Goal: Task Accomplishment & Management: Manage account settings

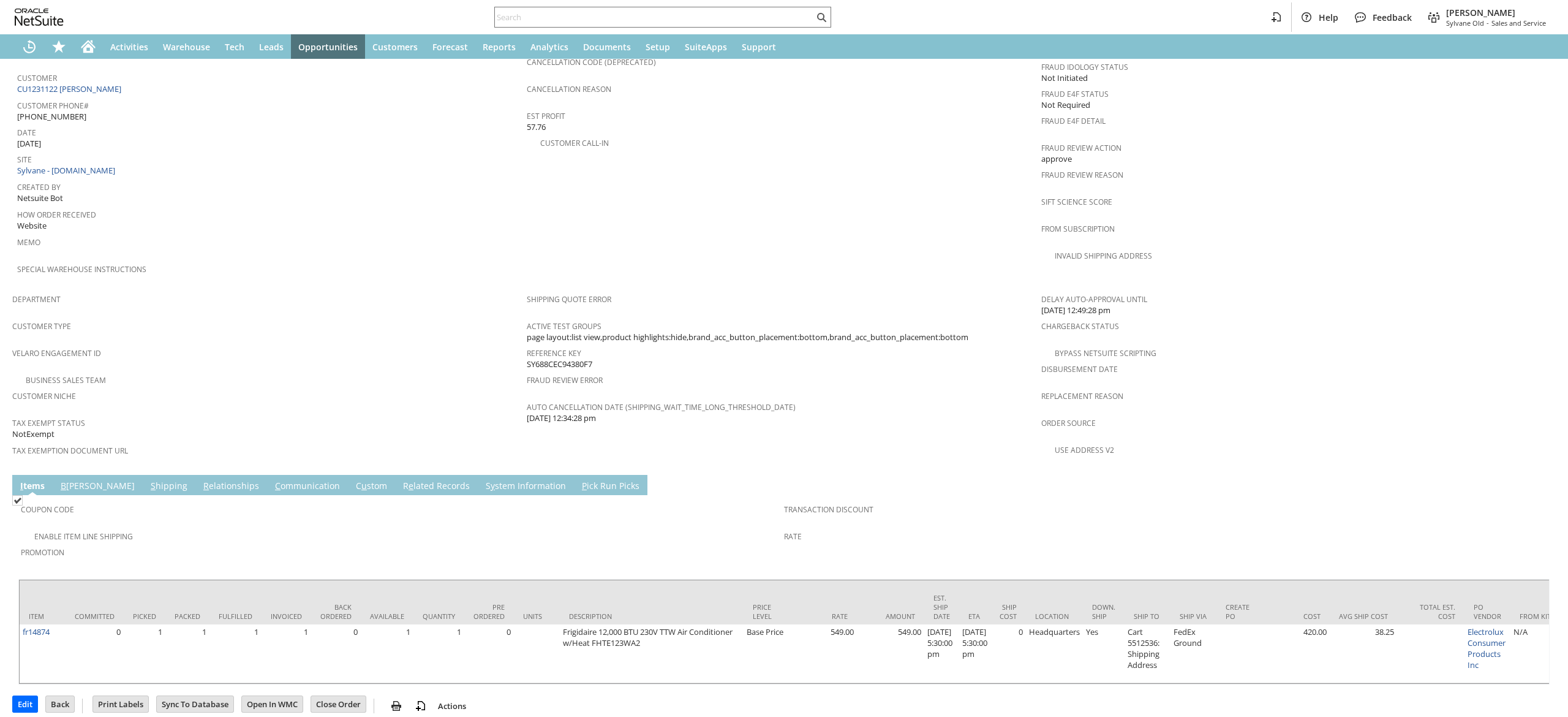
click at [272, 480] on link "C ommunication" at bounding box center [308, 486] width 71 height 14
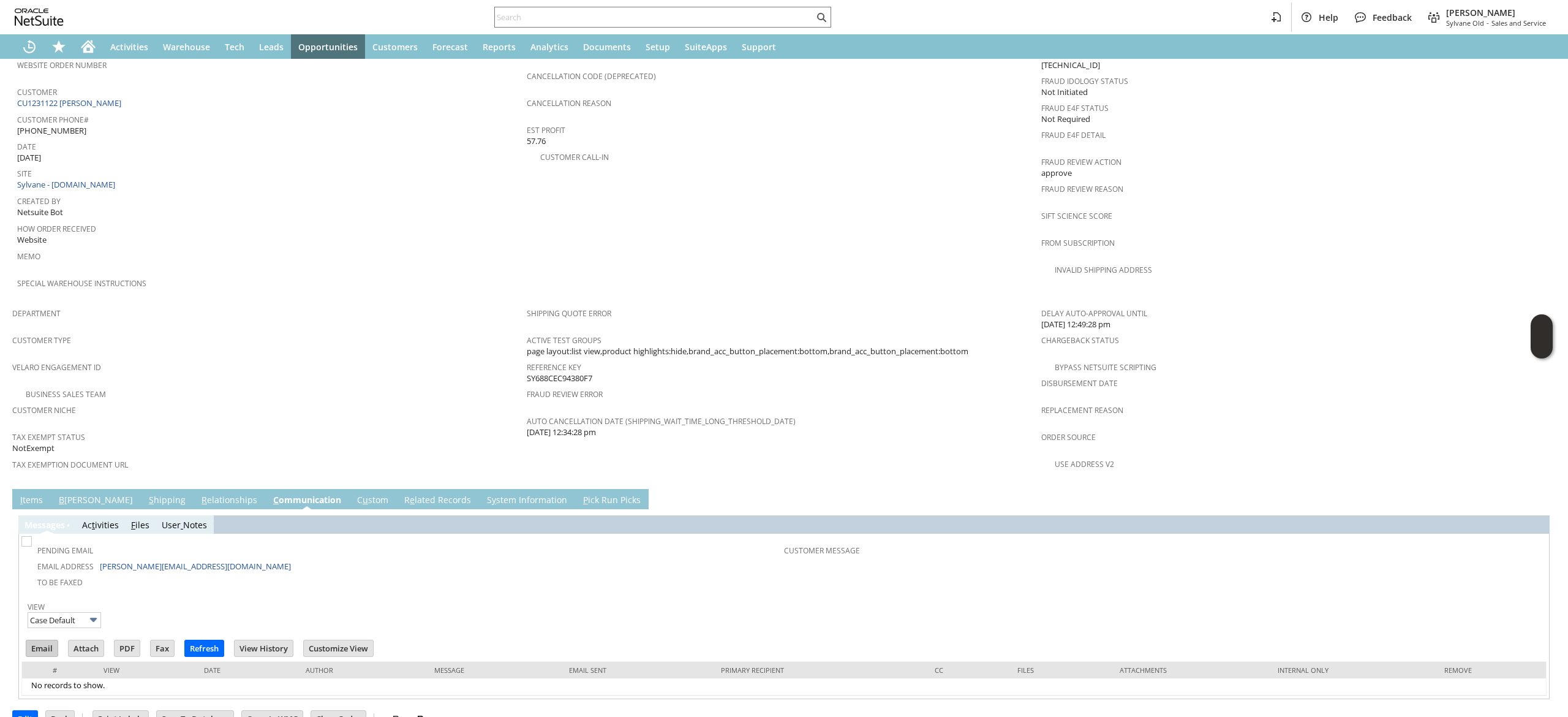
click at [42, 640] on input "Email" at bounding box center [42, 647] width 31 height 16
click at [91, 46] on icon "Home" at bounding box center [88, 49] width 10 height 9
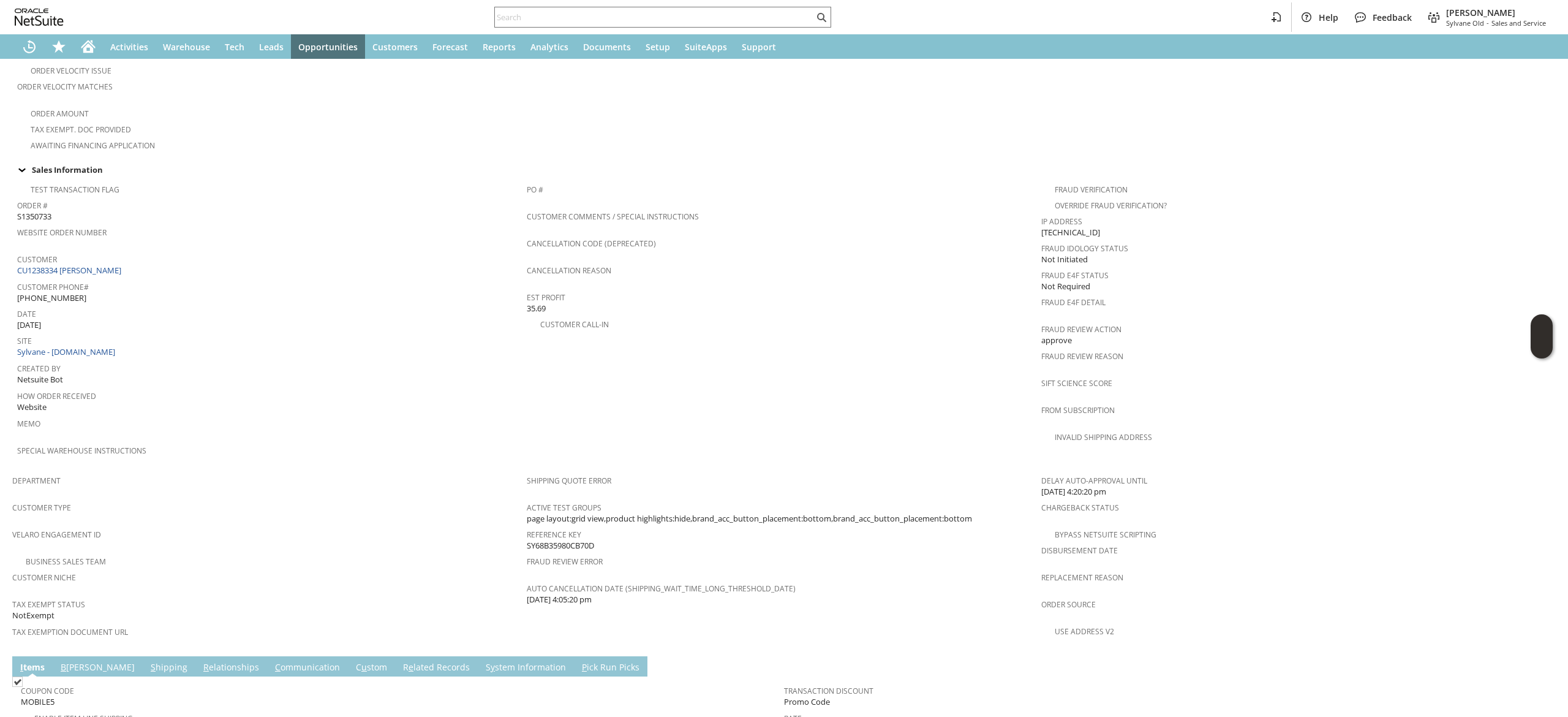
scroll to position [559, 0]
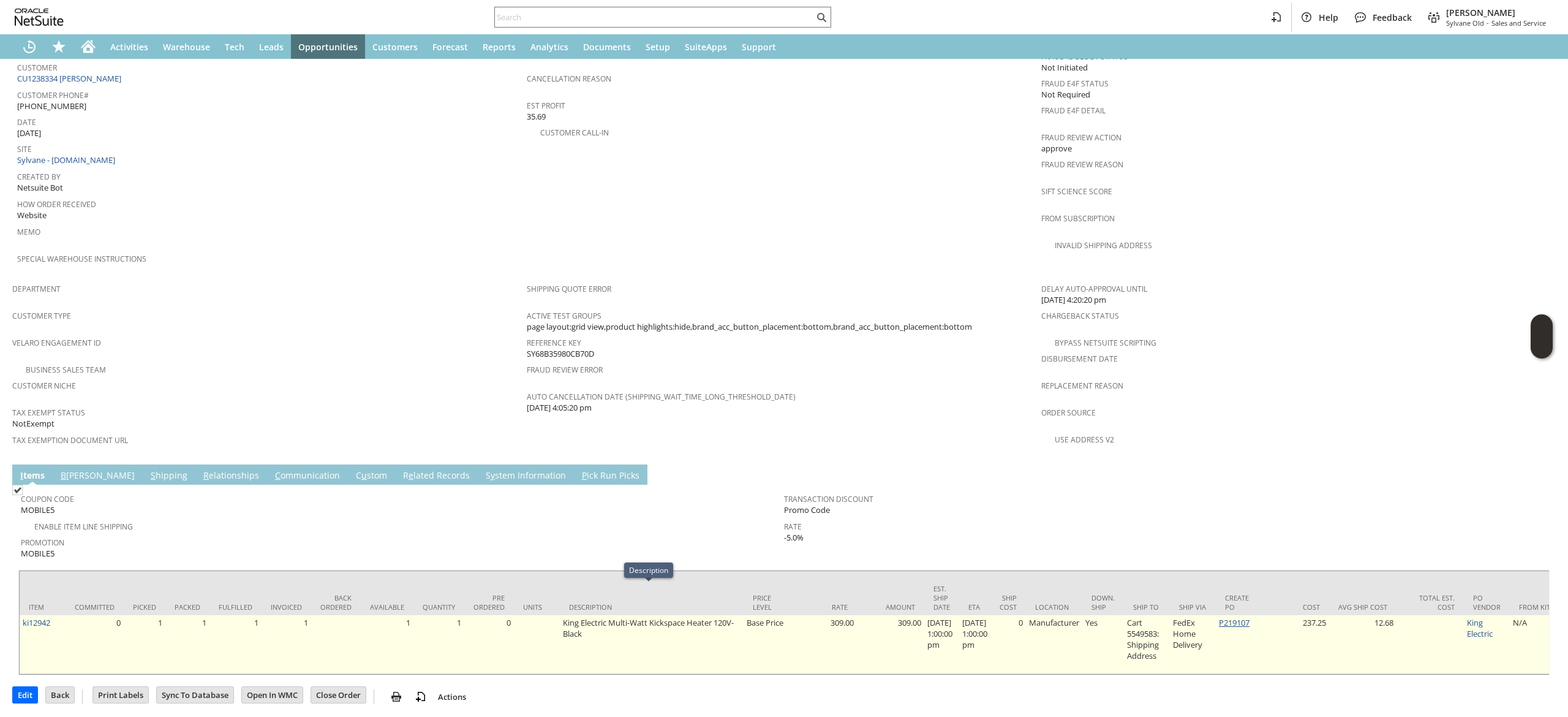
click at [1249, 617] on link "P219107" at bounding box center [1234, 623] width 30 height 11
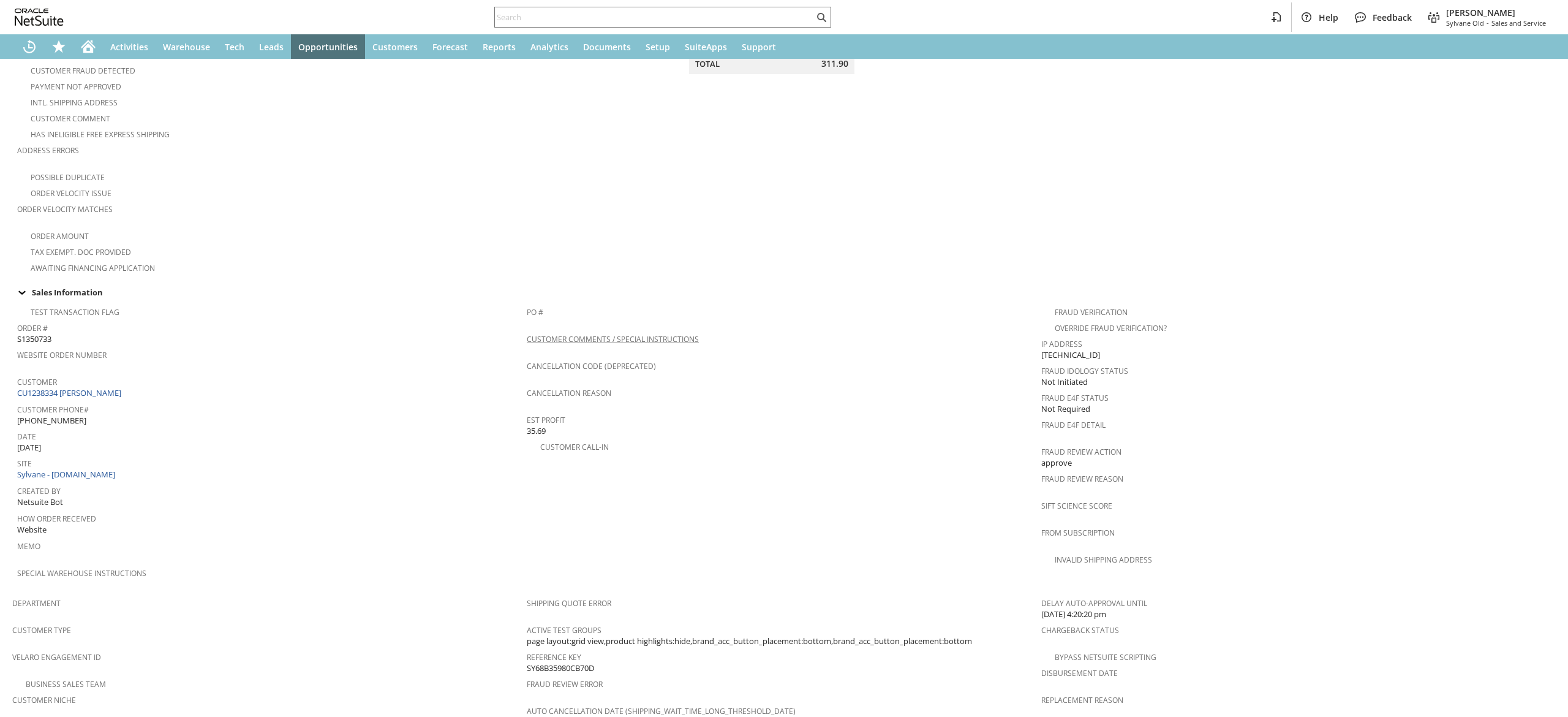
scroll to position [559, 0]
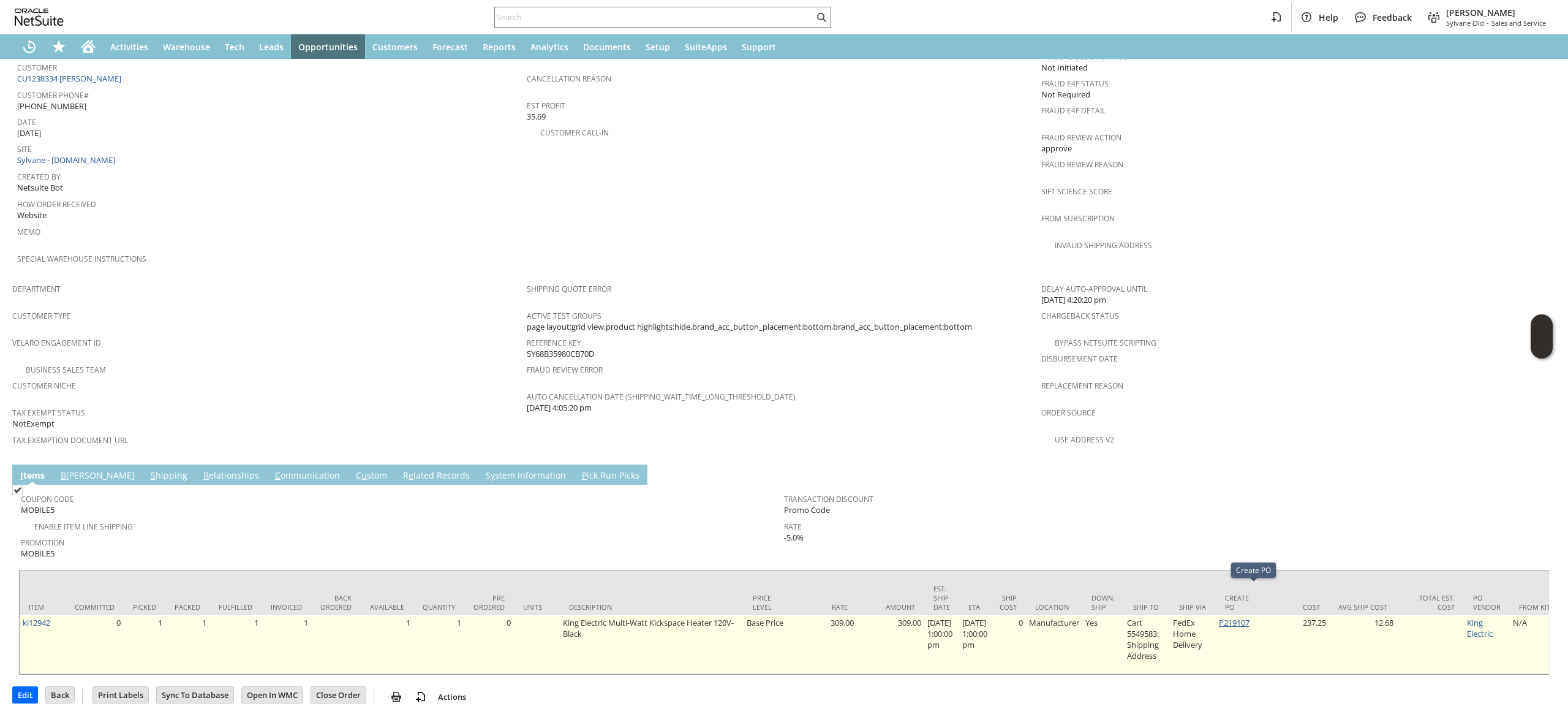
click at [1249, 617] on link "P219107" at bounding box center [1234, 623] width 30 height 11
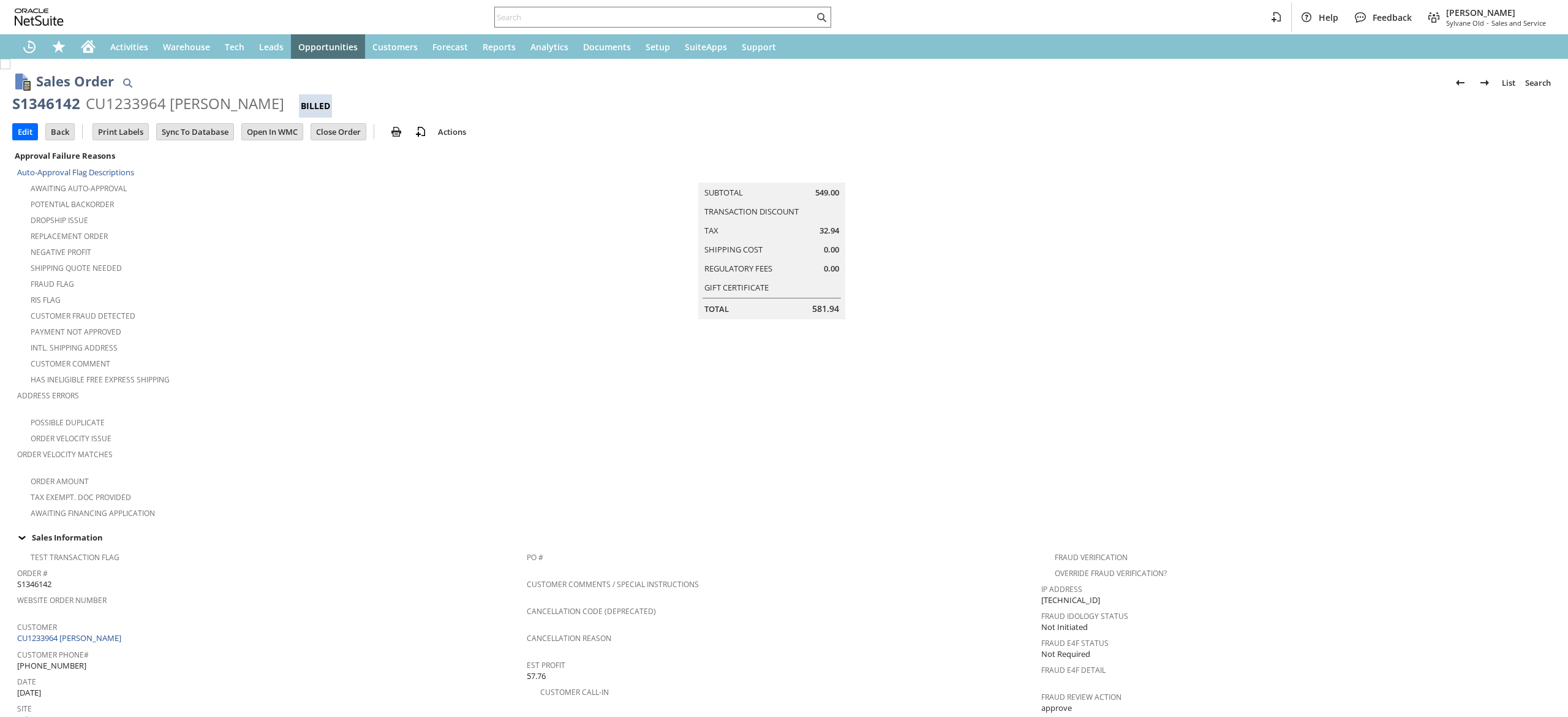
scroll to position [490, 0]
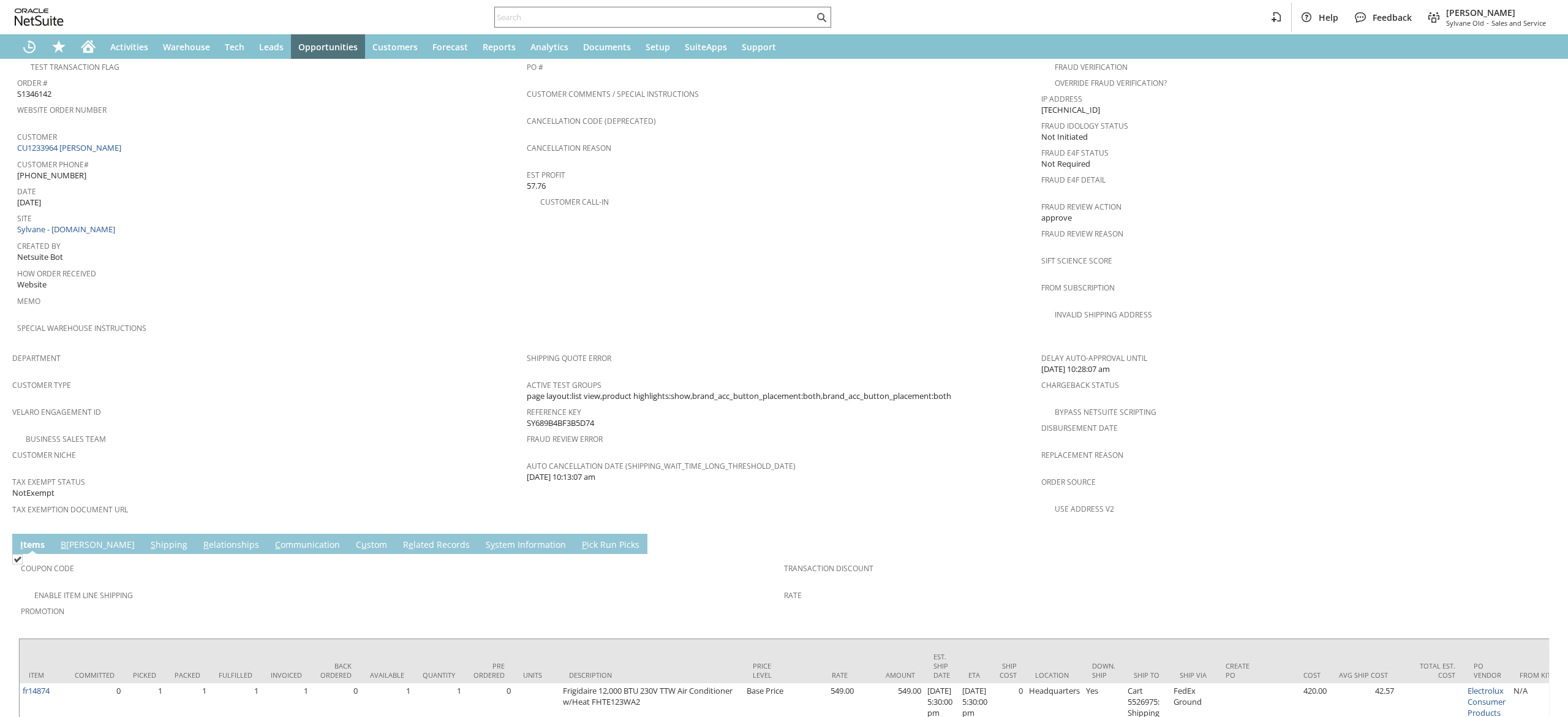
click at [267, 534] on td "C ommunication" at bounding box center [308, 544] width 81 height 20
click at [272, 538] on link "C ommunication" at bounding box center [308, 545] width 71 height 14
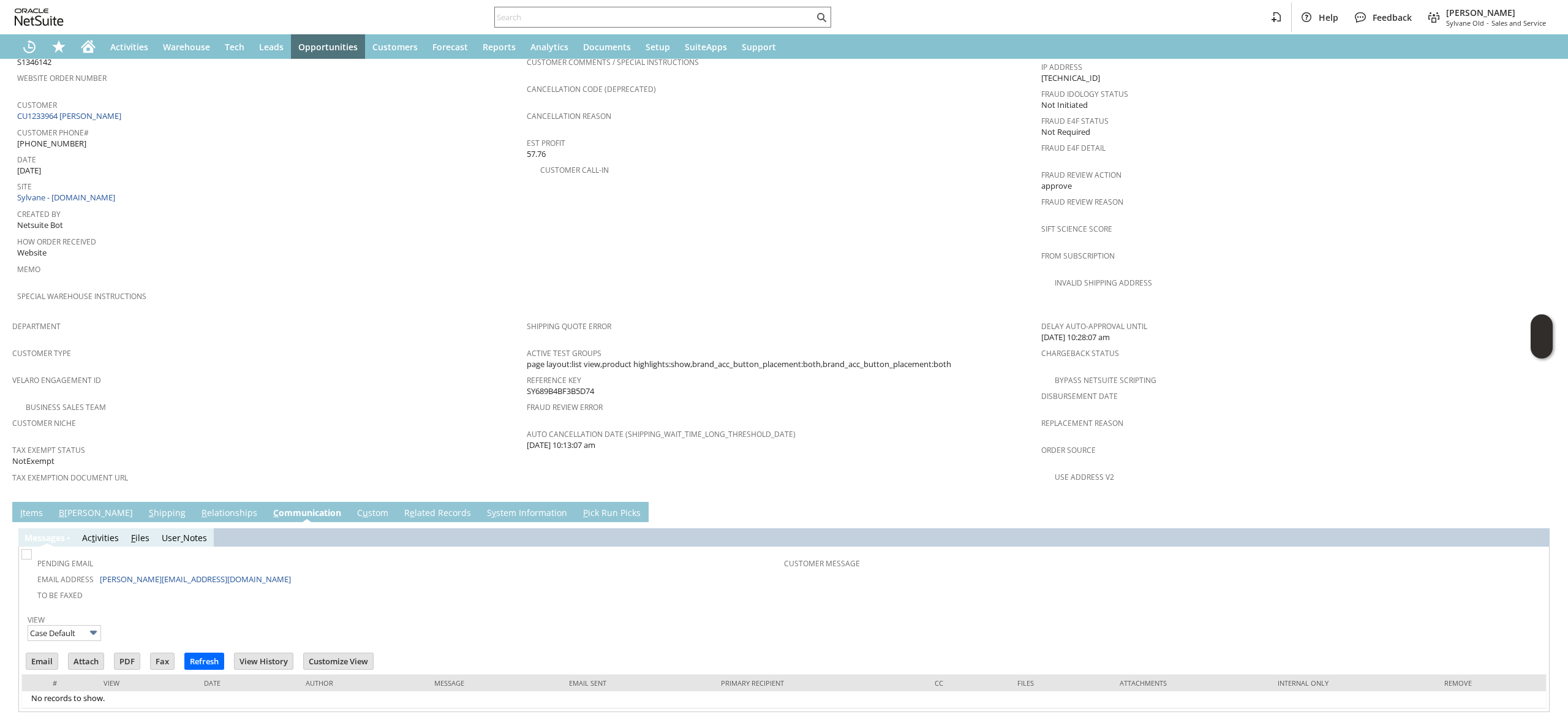
scroll to position [535, 0]
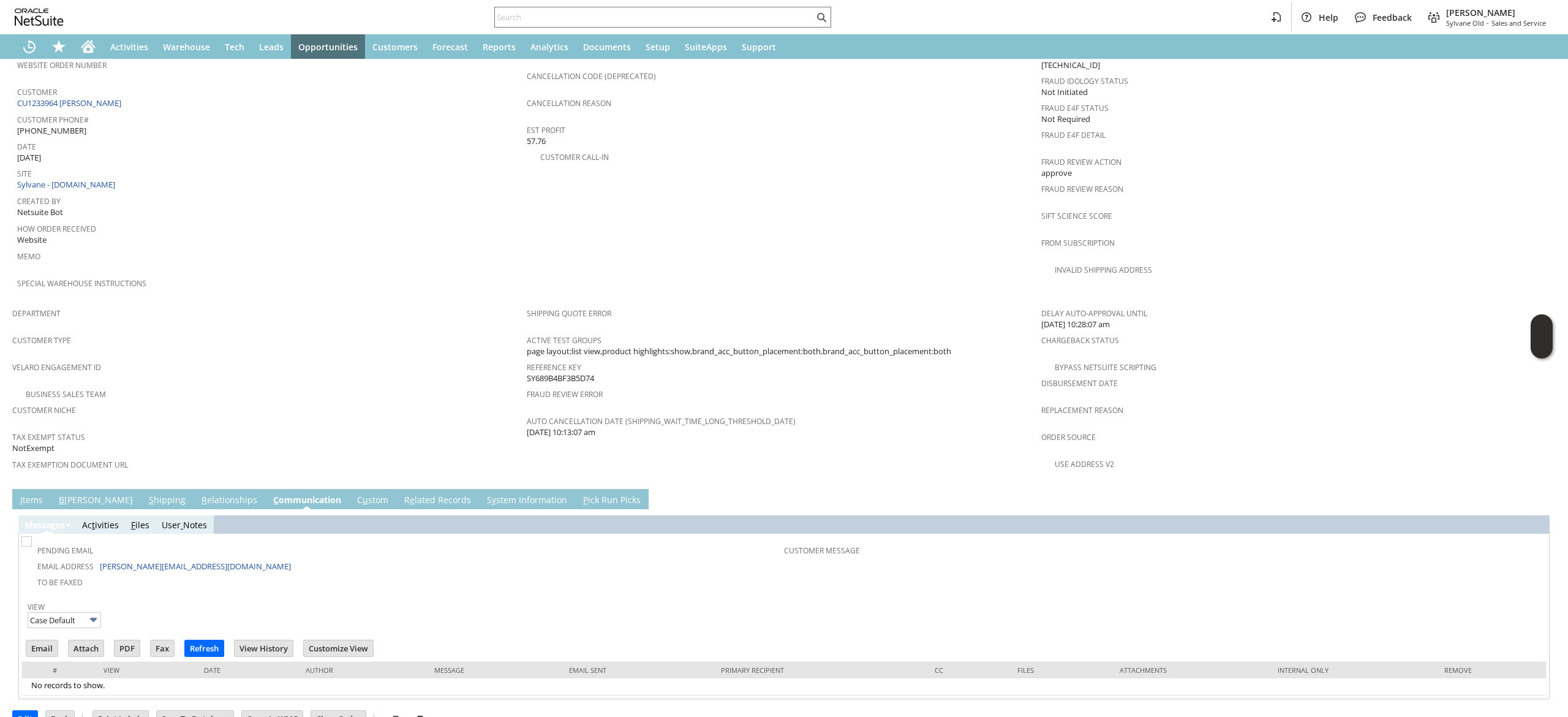
click at [43, 638] on td "Email" at bounding box center [46, 649] width 42 height 23
click at [48, 640] on input "Email" at bounding box center [42, 647] width 31 height 16
click at [35, 494] on link "I tems" at bounding box center [31, 500] width 28 height 14
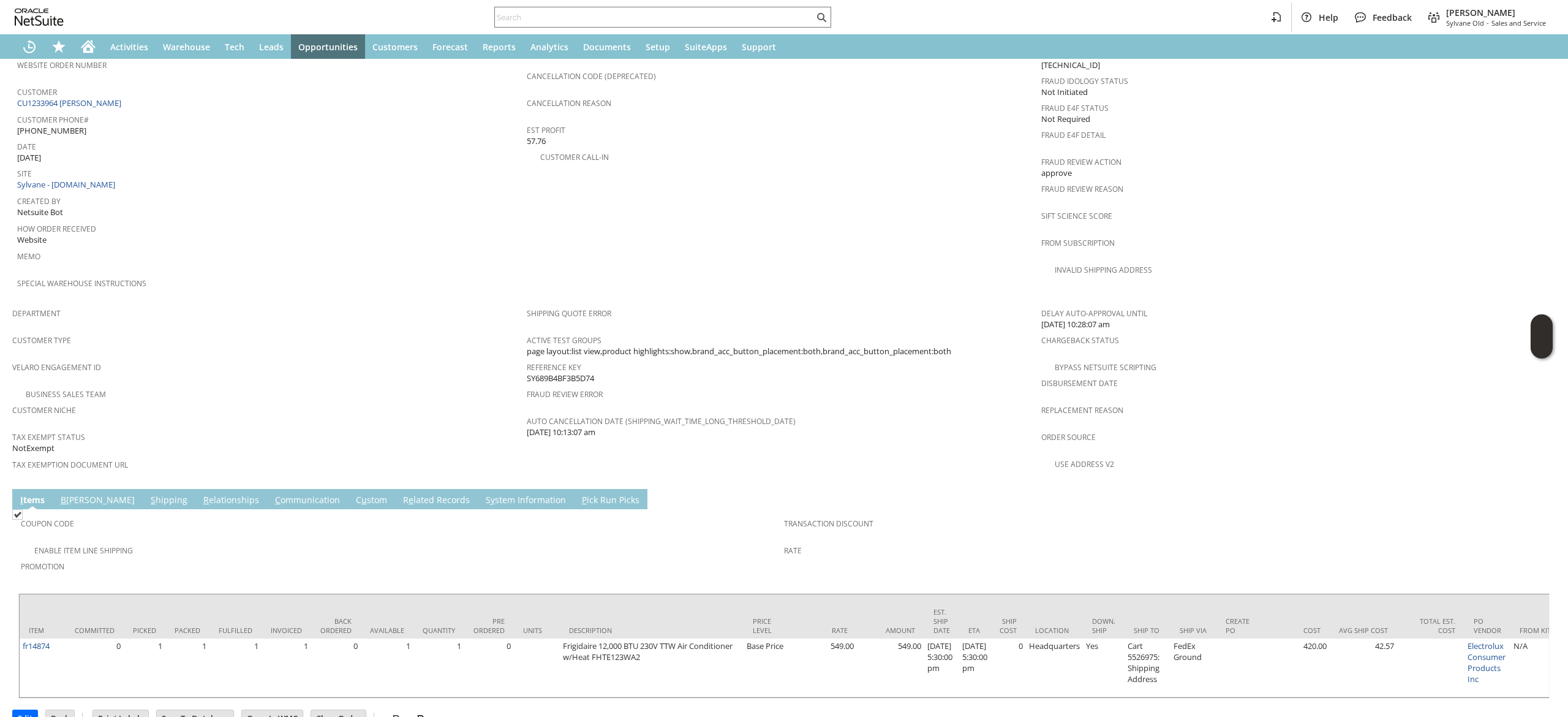
click at [944, 122] on span "Est Profit" at bounding box center [782, 128] width 509 height 14
click at [87, 49] on icon "Home" at bounding box center [88, 47] width 15 height 15
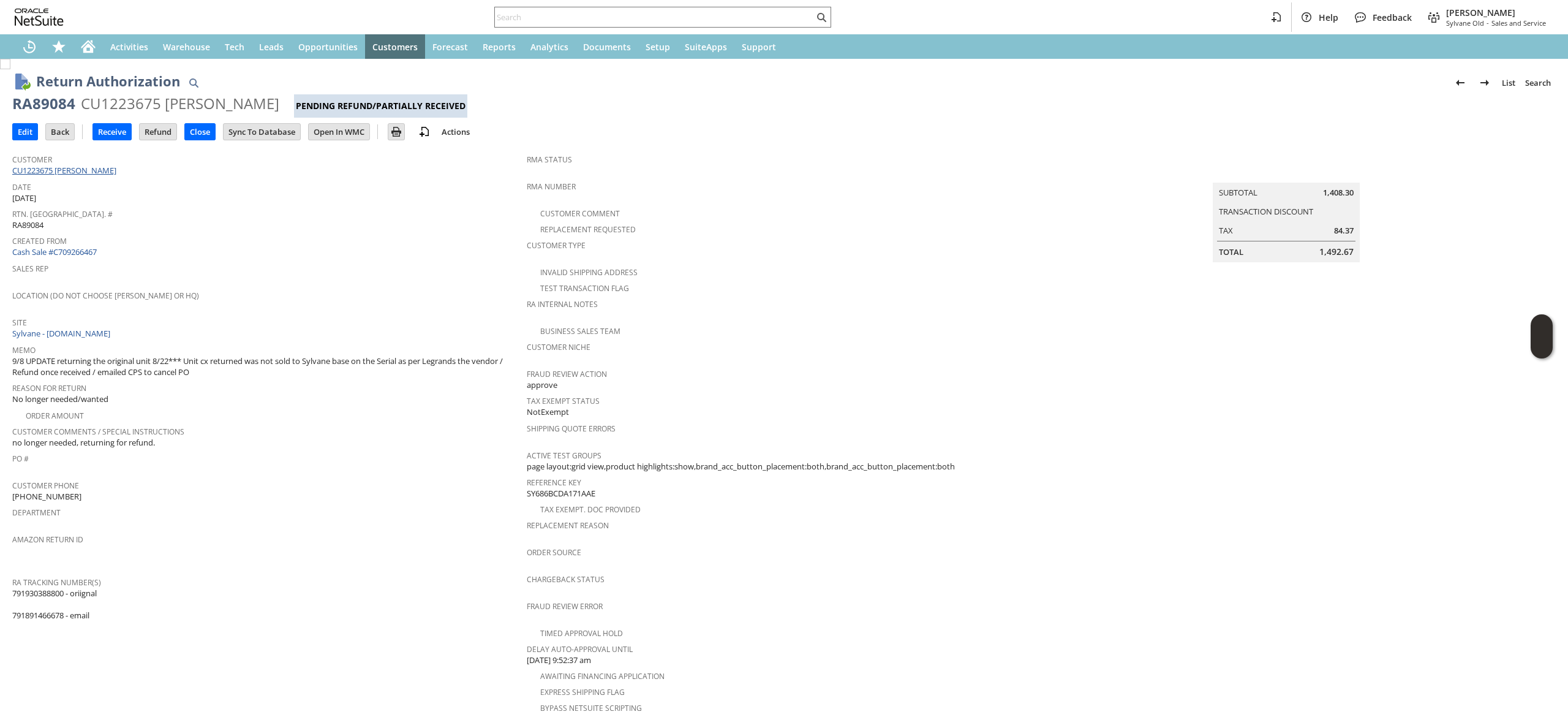
click at [90, 173] on link "CU1223675 Steven Kerner" at bounding box center [65, 170] width 107 height 11
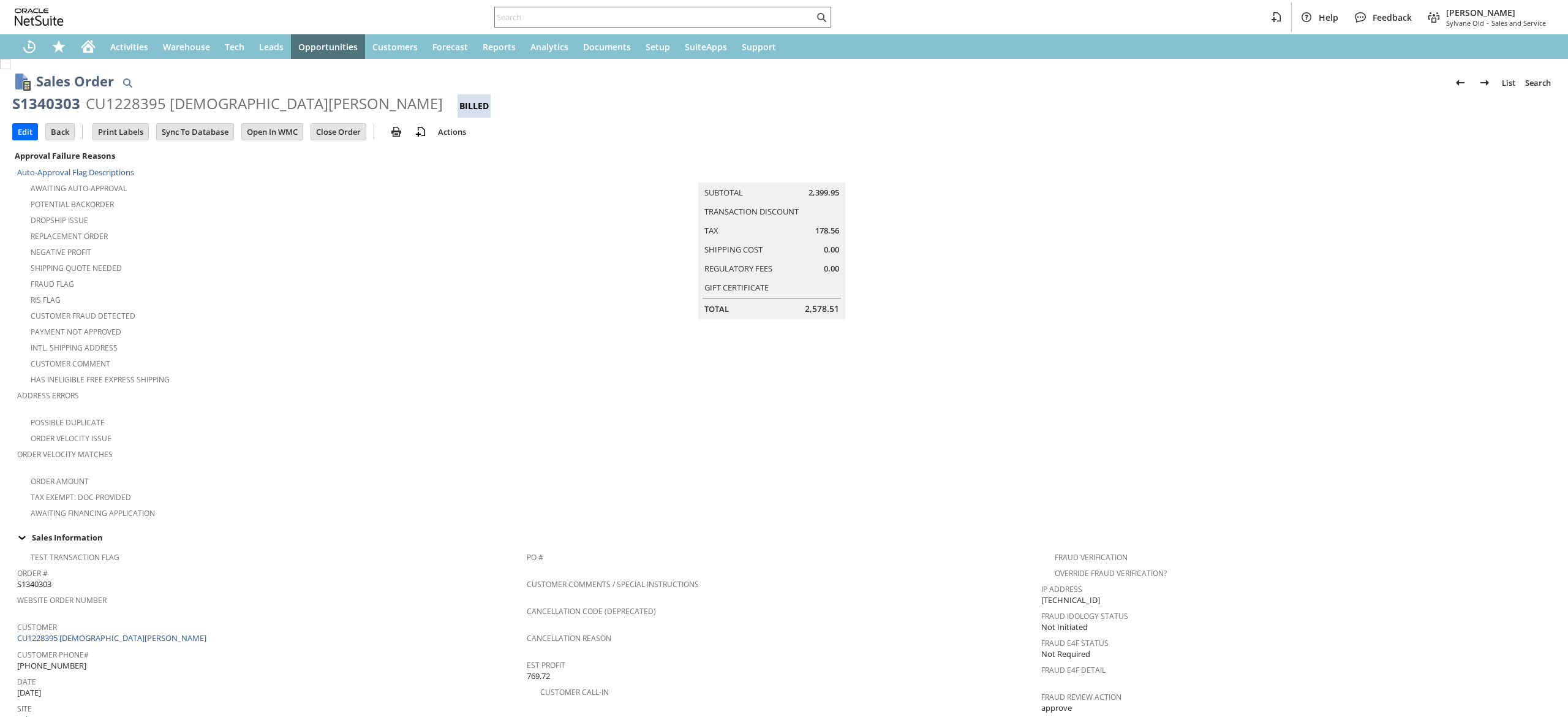
scroll to position [245, 0]
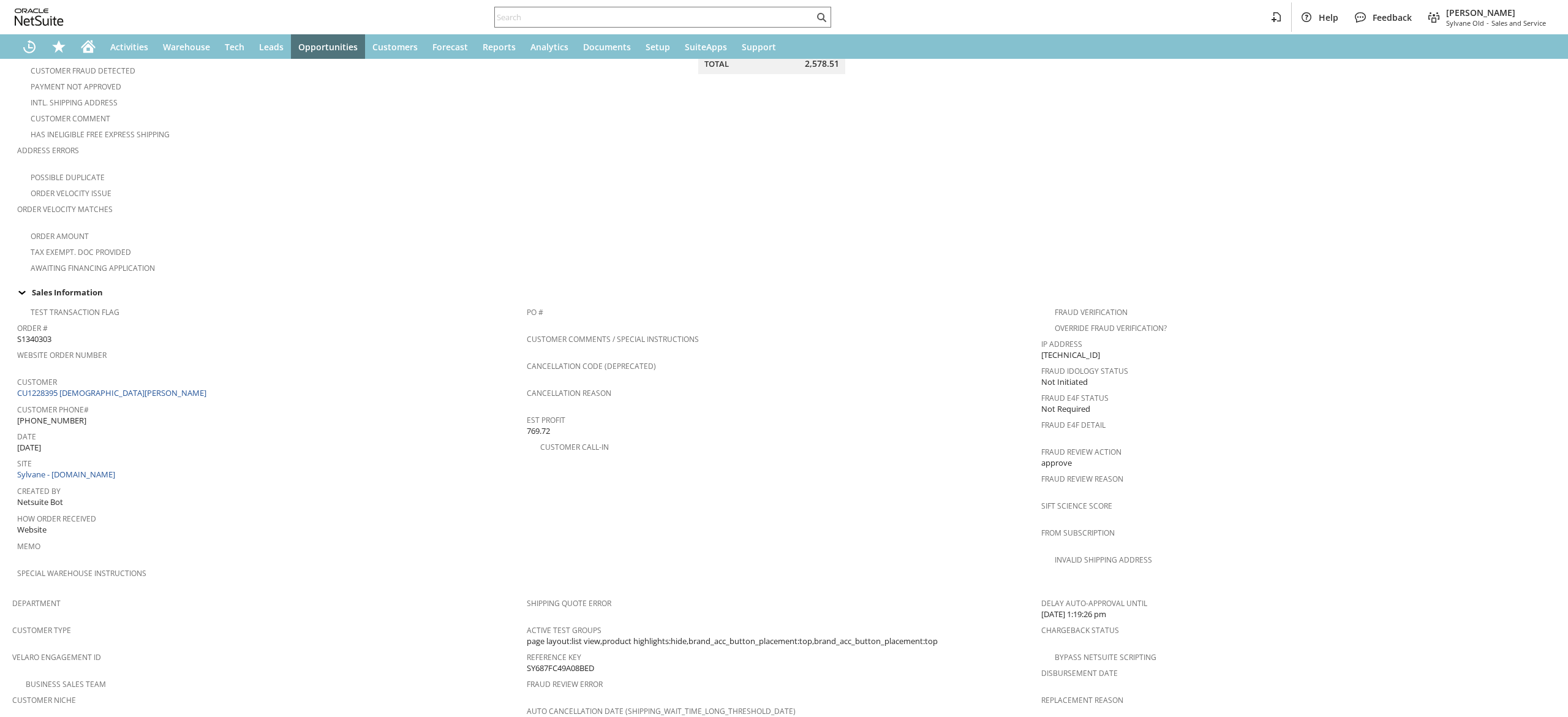
click at [93, 386] on td "Customer CU1228395 [PERSON_NAME]" at bounding box center [272, 387] width 510 height 27
click at [95, 385] on td "Customer CU1228395 [PERSON_NAME]" at bounding box center [272, 387] width 510 height 27
click at [99, 387] on link "CU1228395 [DEMOGRAPHIC_DATA][PERSON_NAME]" at bounding box center [114, 393] width 192 height 11
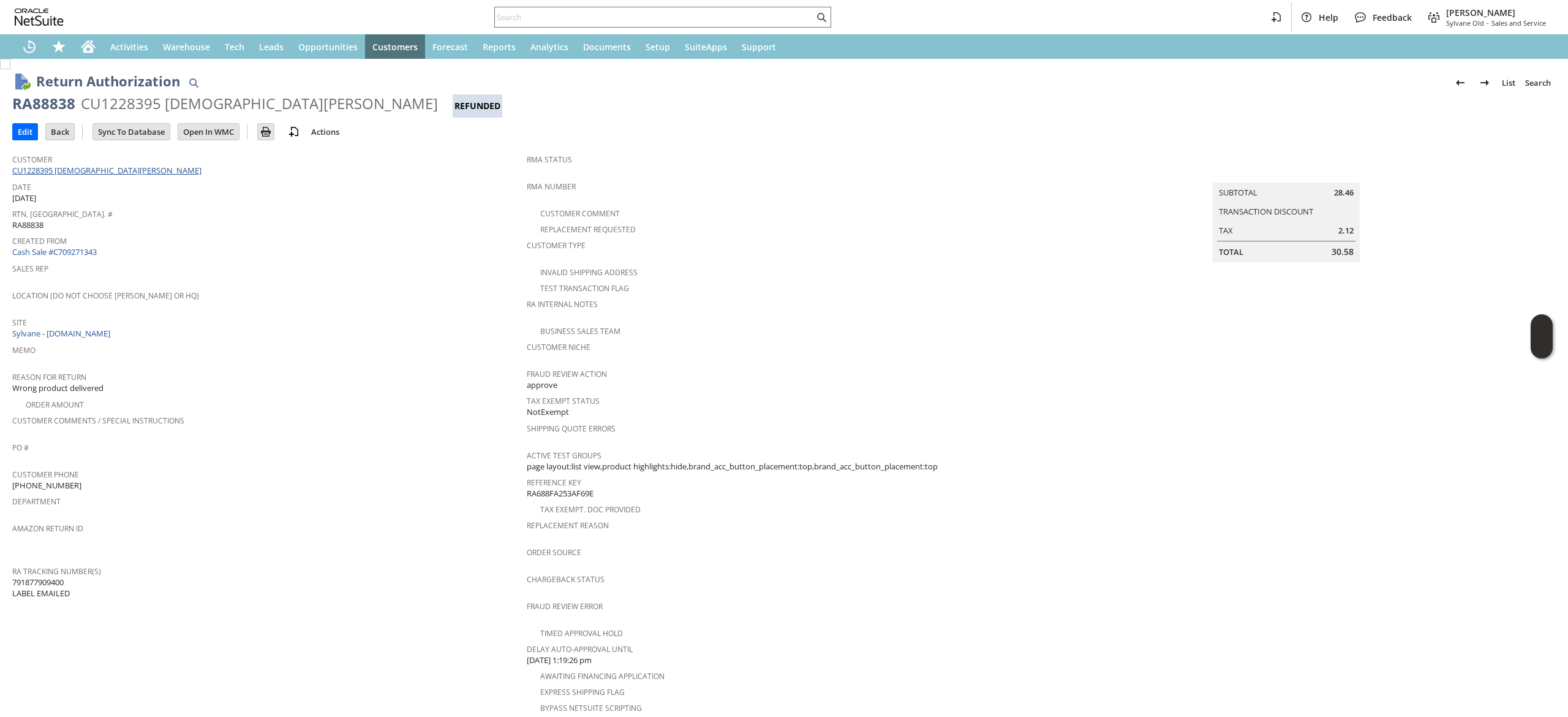
click at [95, 168] on link "CU1228395 [DEMOGRAPHIC_DATA][PERSON_NAME]" at bounding box center [108, 170] width 192 height 11
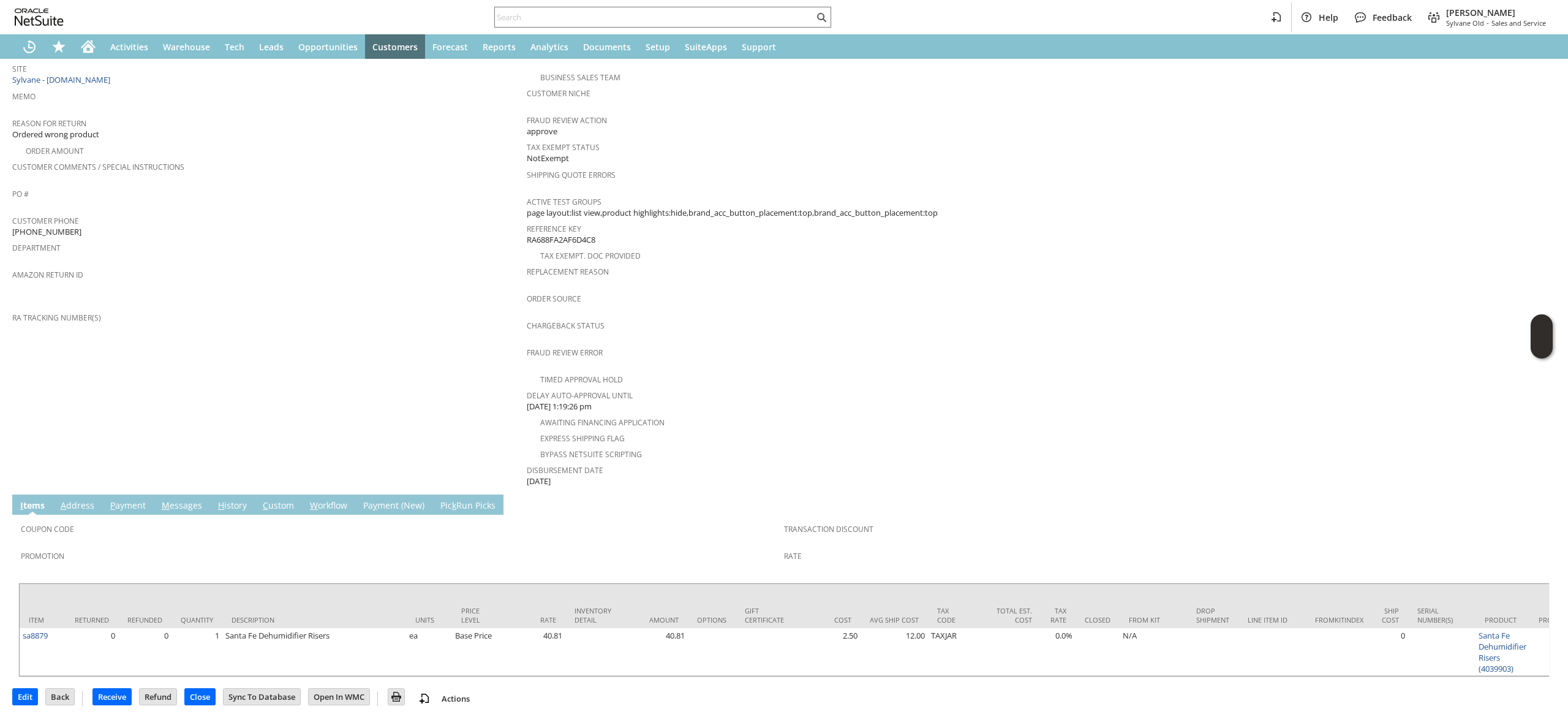
scroll to position [256, 0]
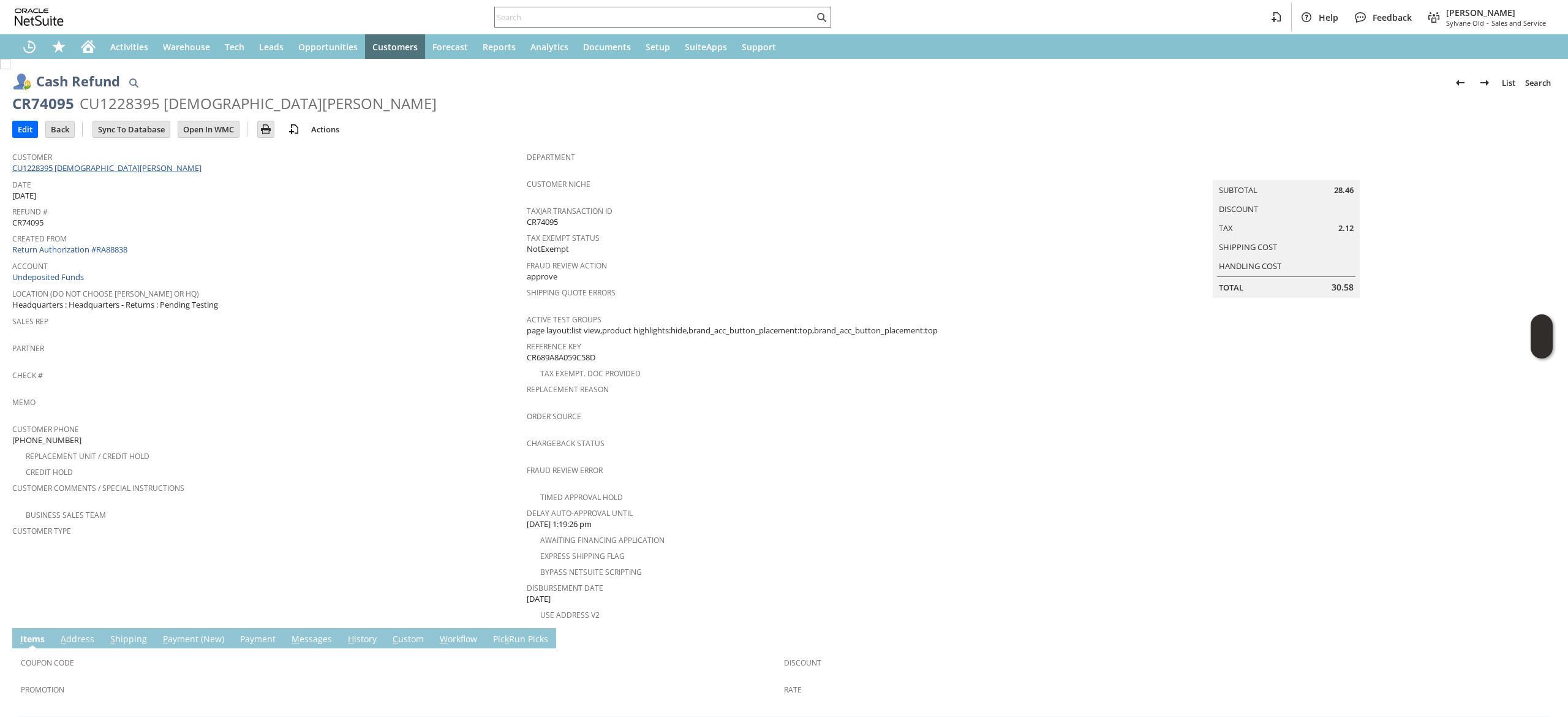
click at [99, 168] on link "CU1228395 [DEMOGRAPHIC_DATA][PERSON_NAME]" at bounding box center [108, 168] width 192 height 11
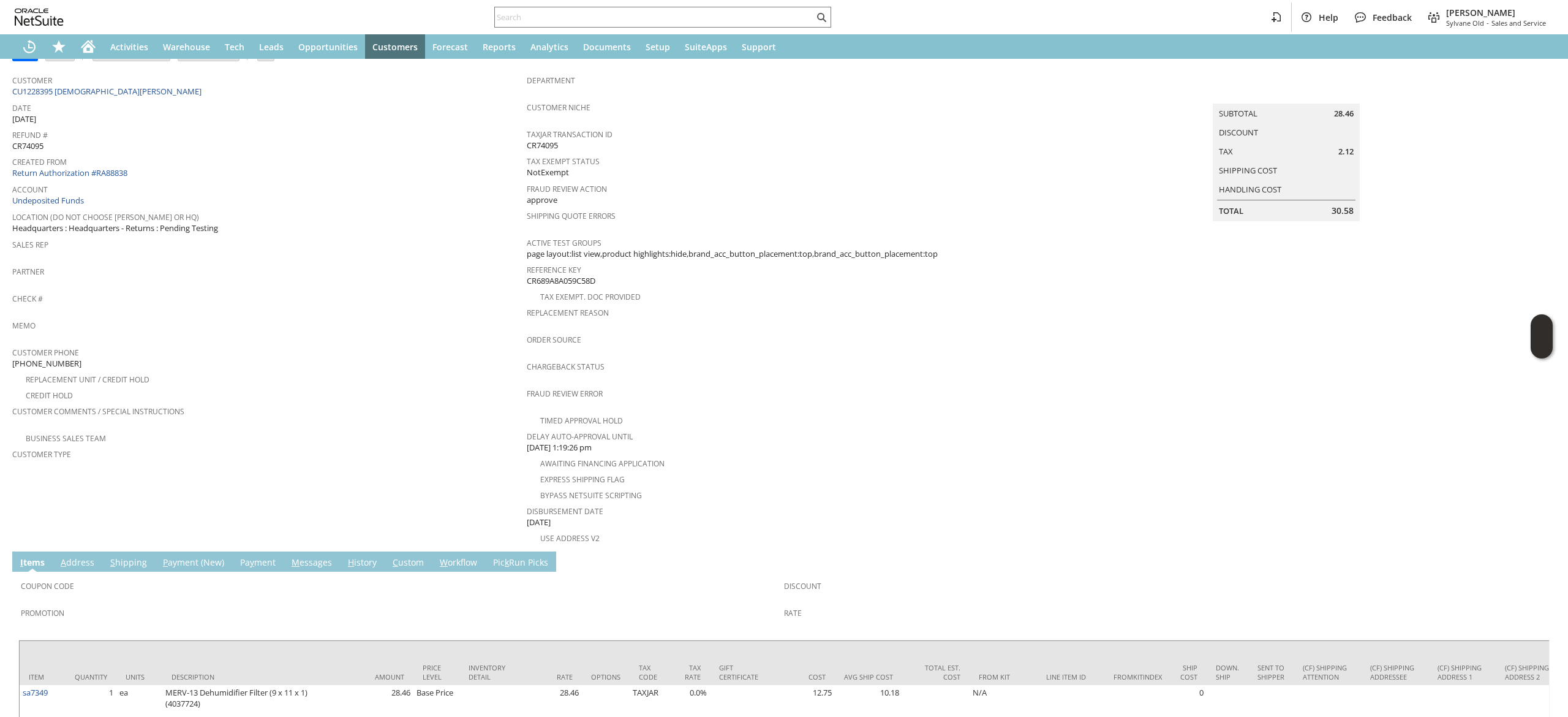
scroll to position [39, 0]
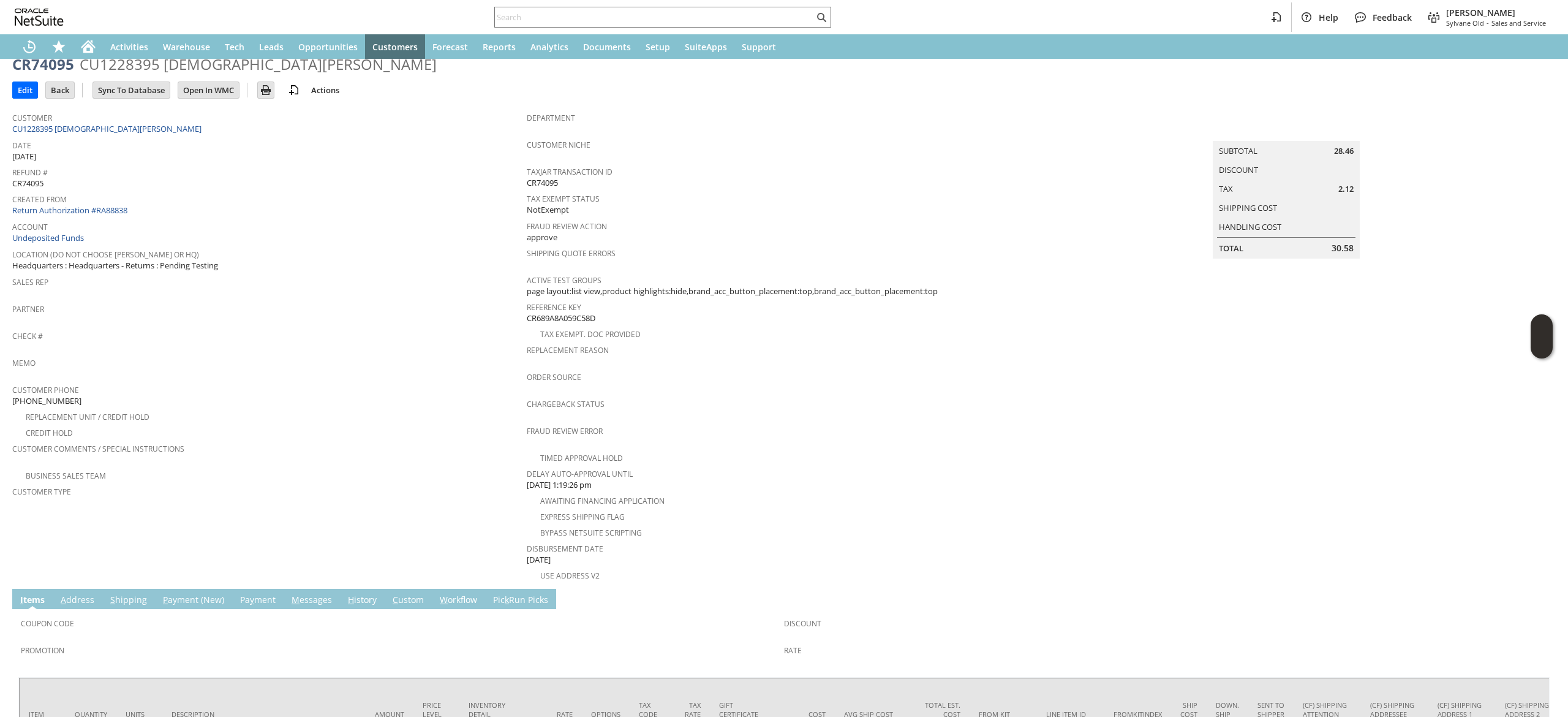
click at [127, 594] on link "S hipping" at bounding box center [128, 601] width 43 height 14
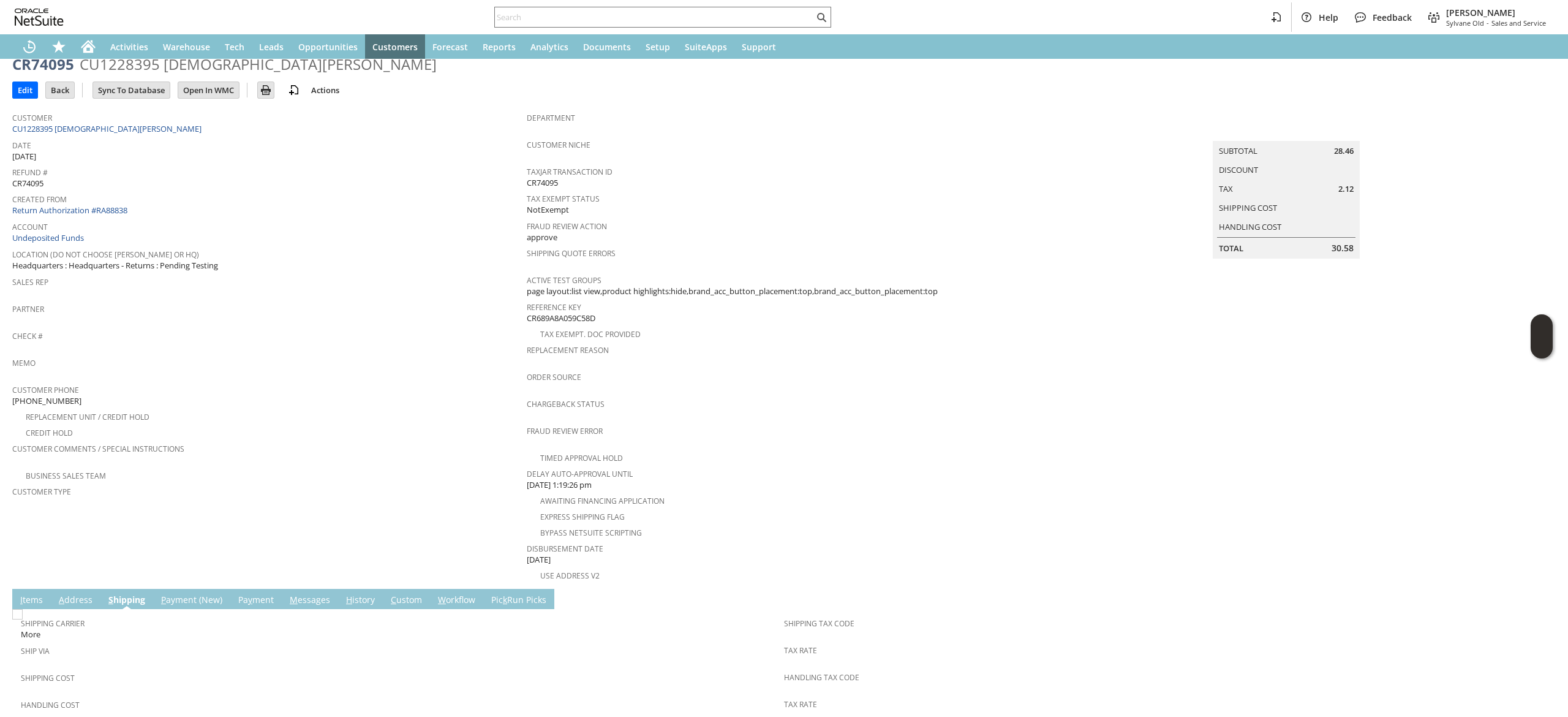
click at [188, 594] on link "P ayment (New)" at bounding box center [192, 601] width 68 height 14
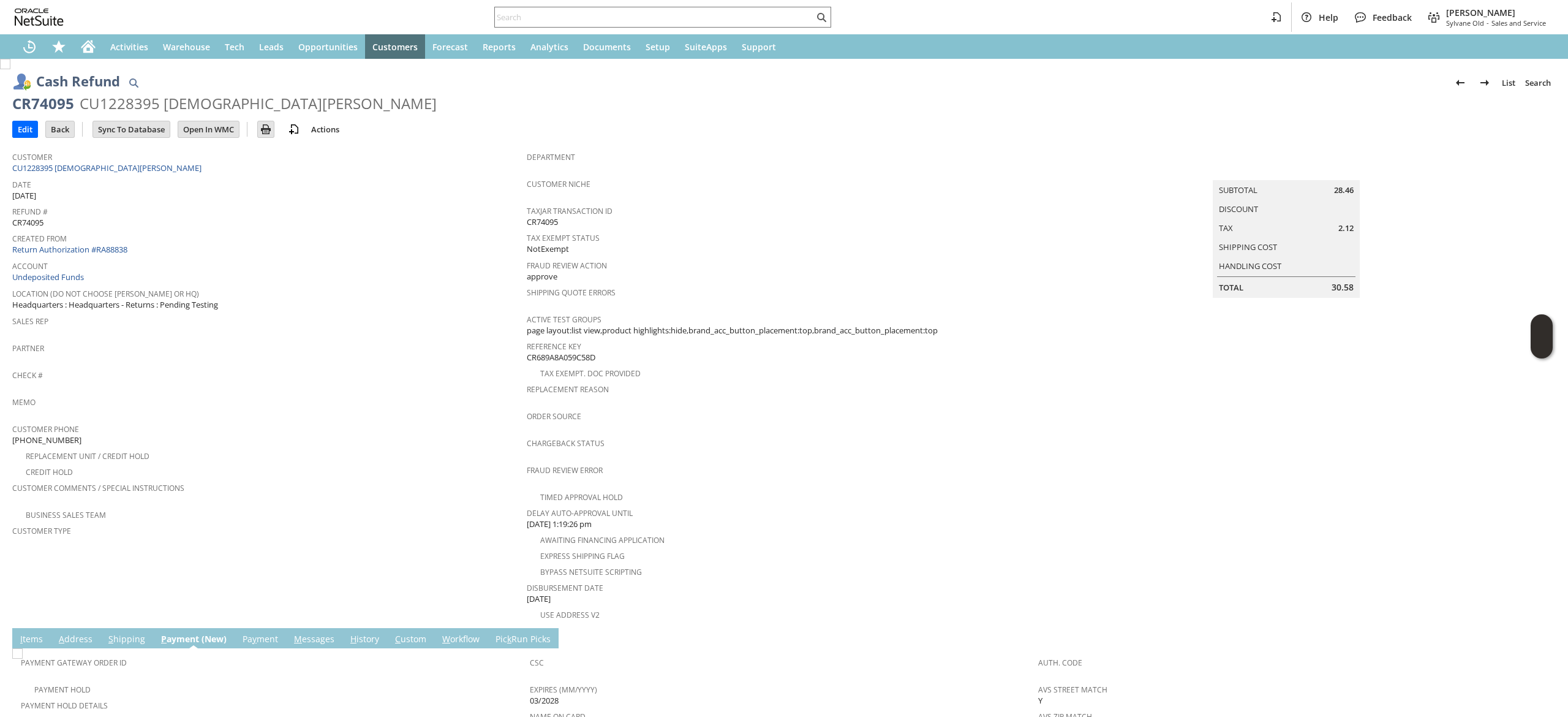
scroll to position [123, 0]
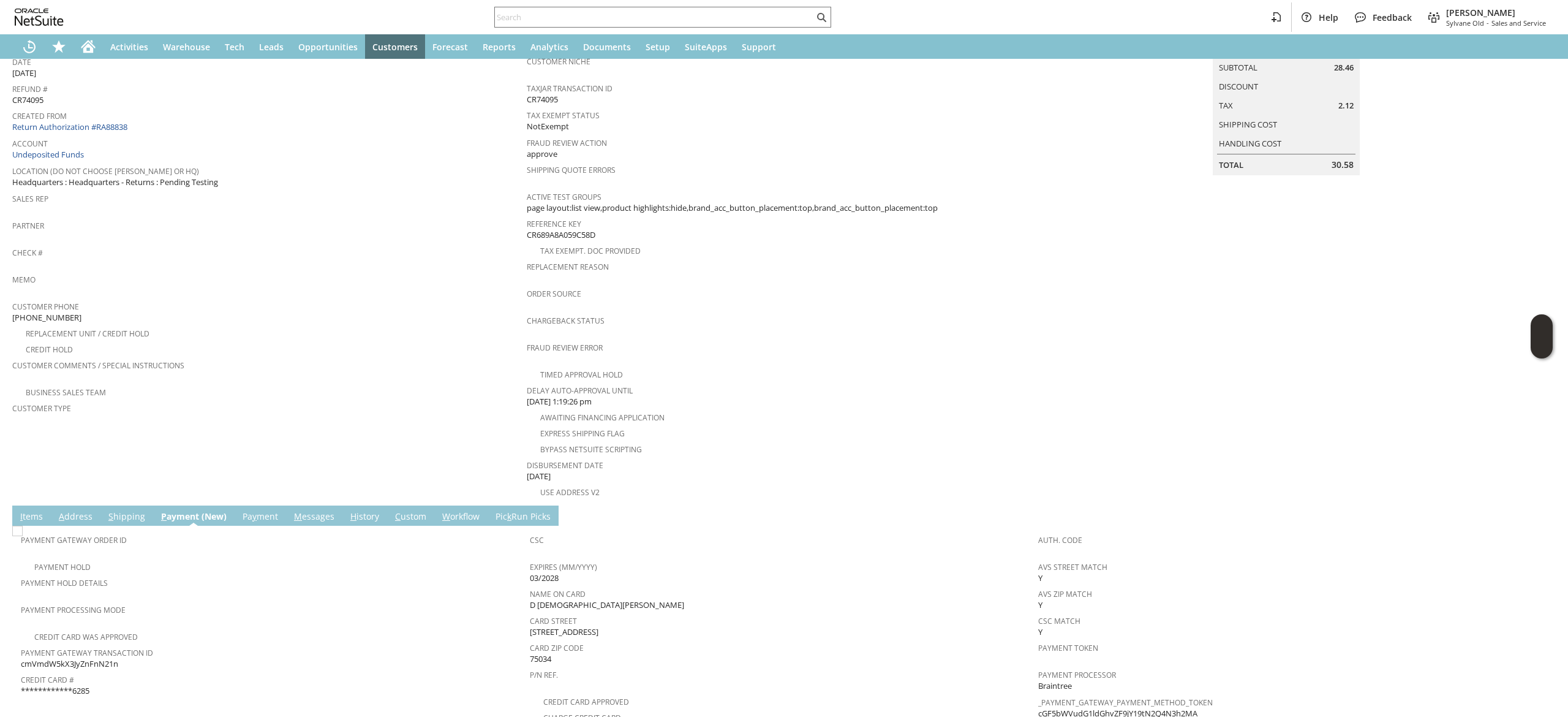
click at [18, 511] on link "I tems" at bounding box center [31, 517] width 28 height 14
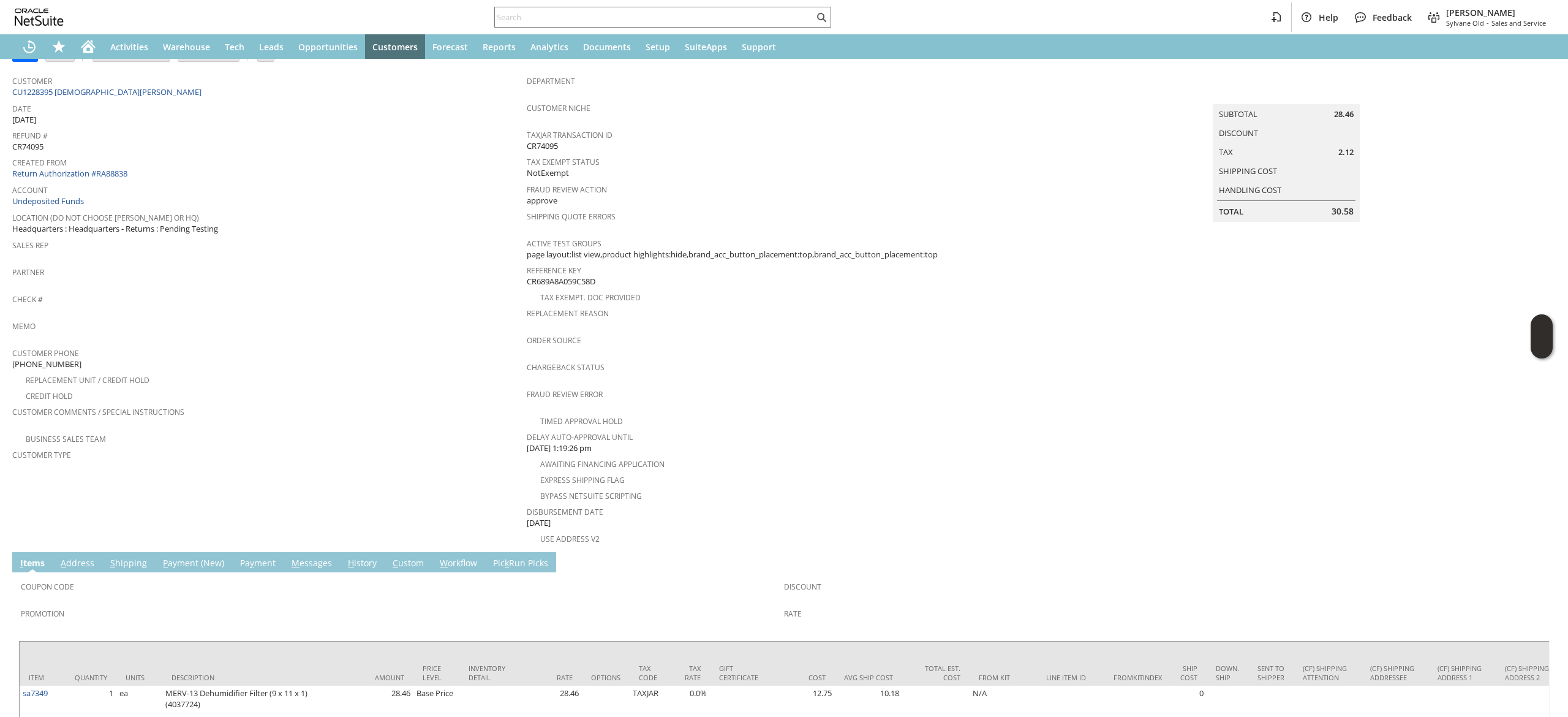
scroll to position [39, 0]
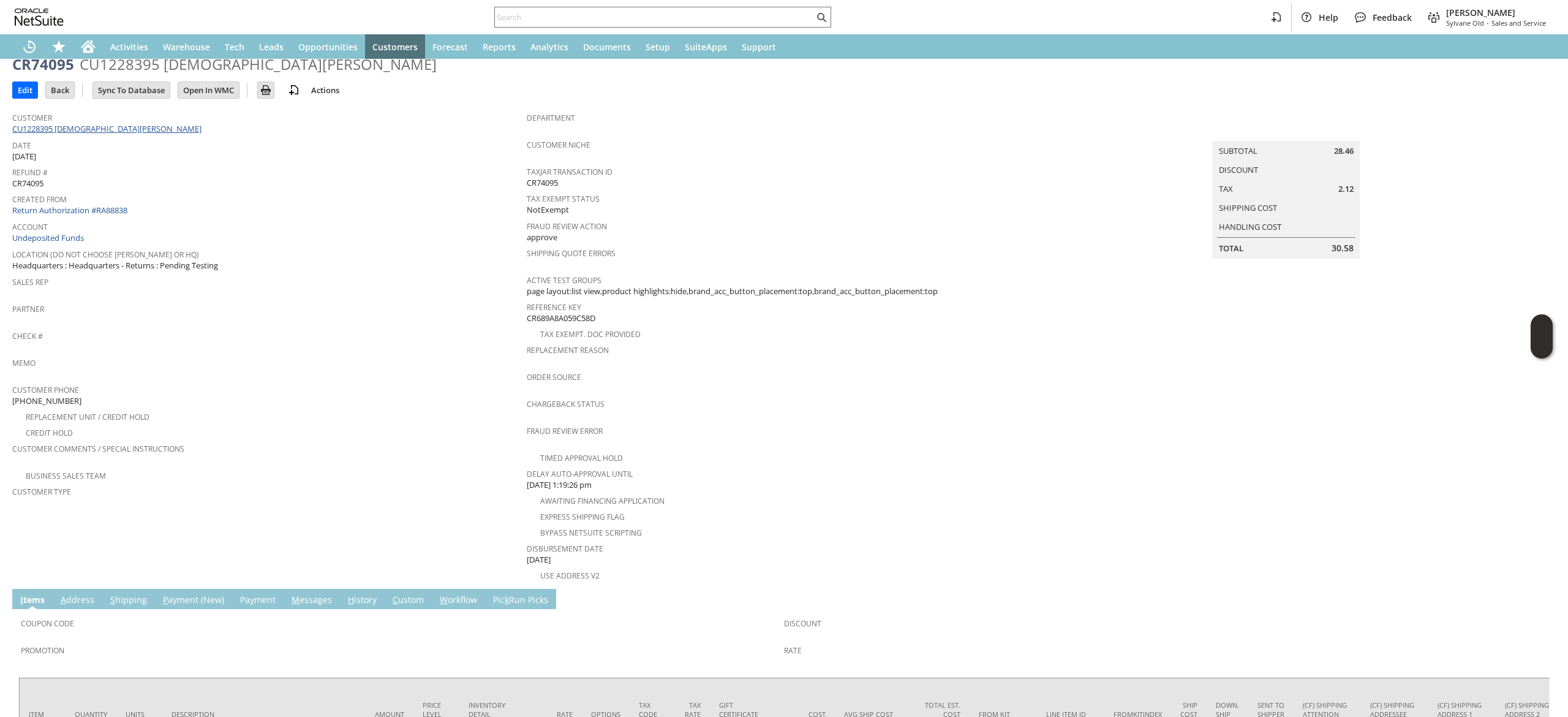
click at [93, 126] on link "CU1228395 Christian Millet" at bounding box center [108, 129] width 192 height 11
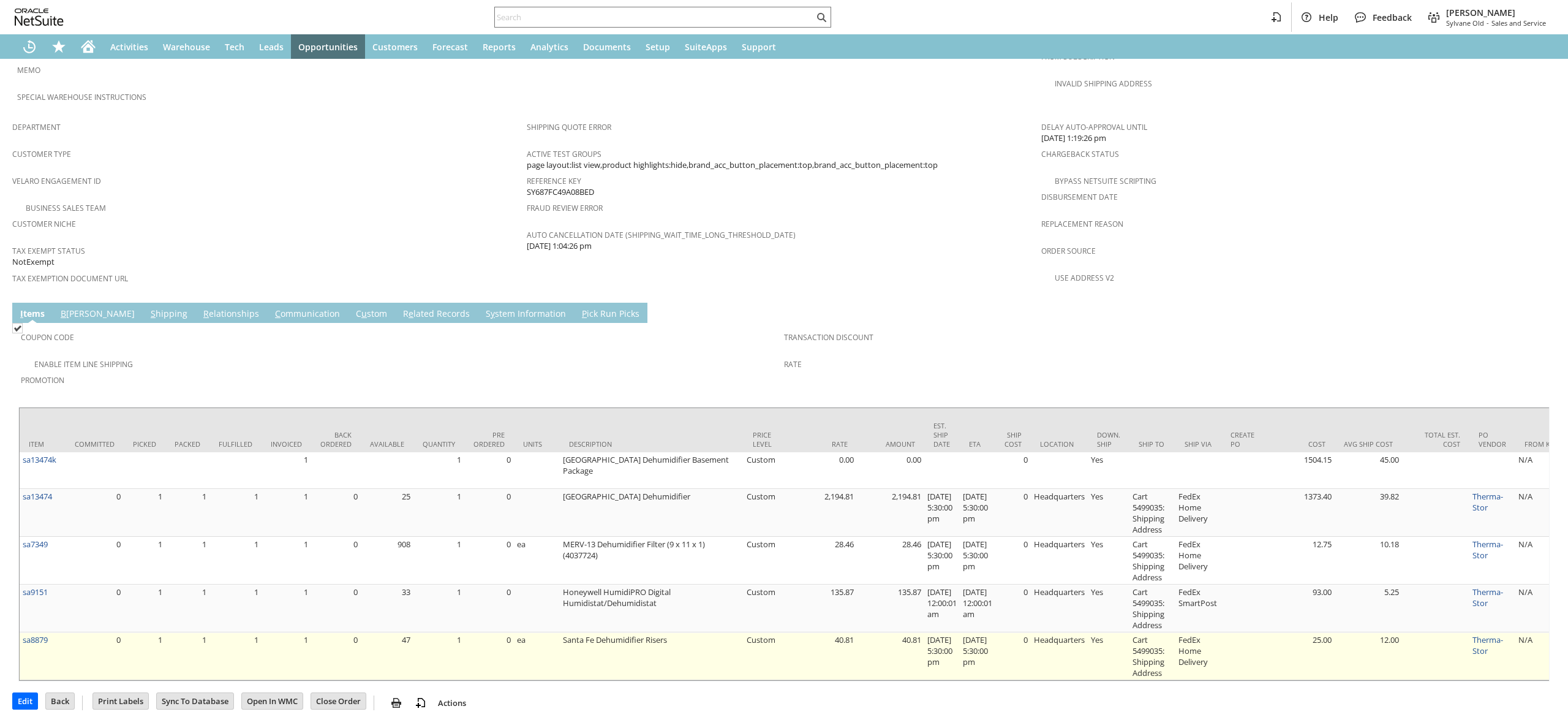
scroll to position [735, 0]
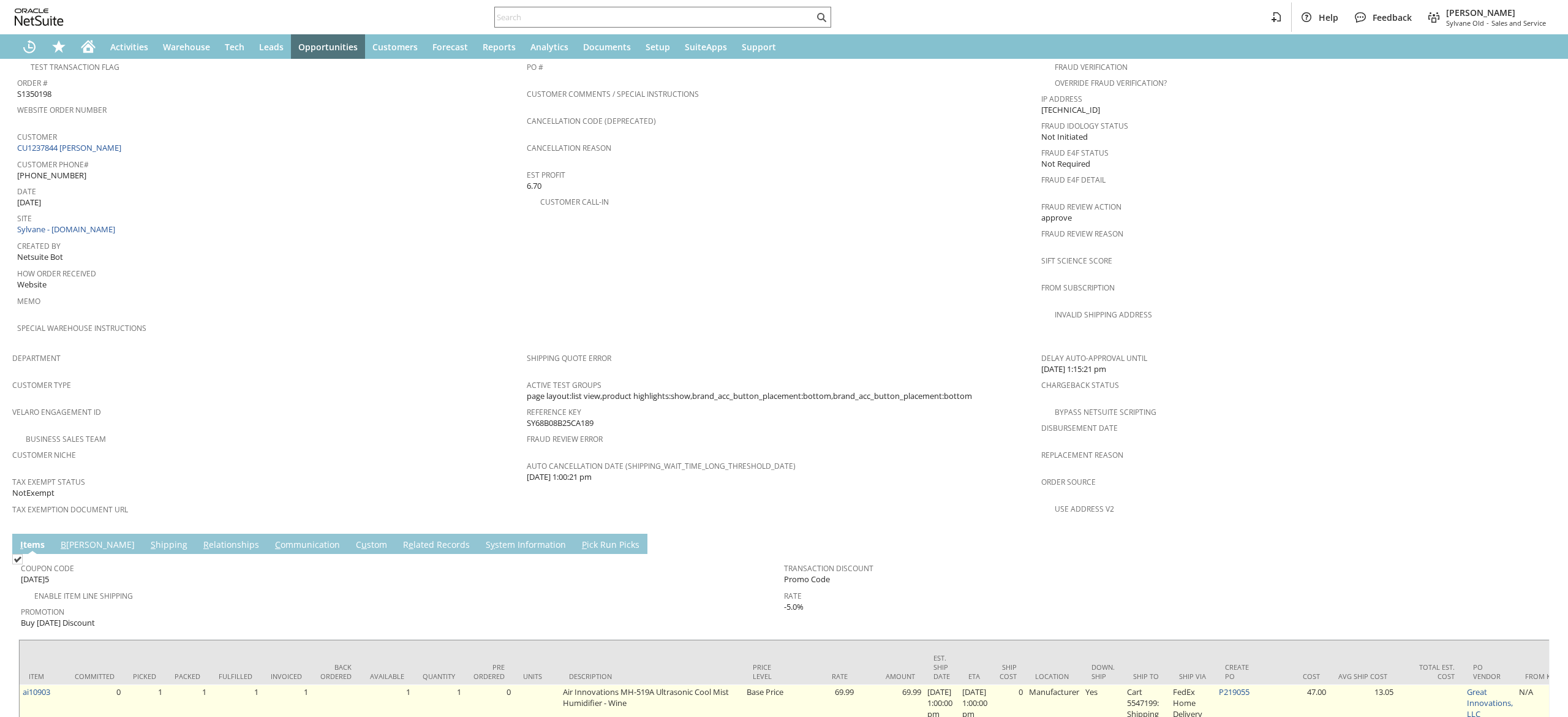
scroll to position [527, 0]
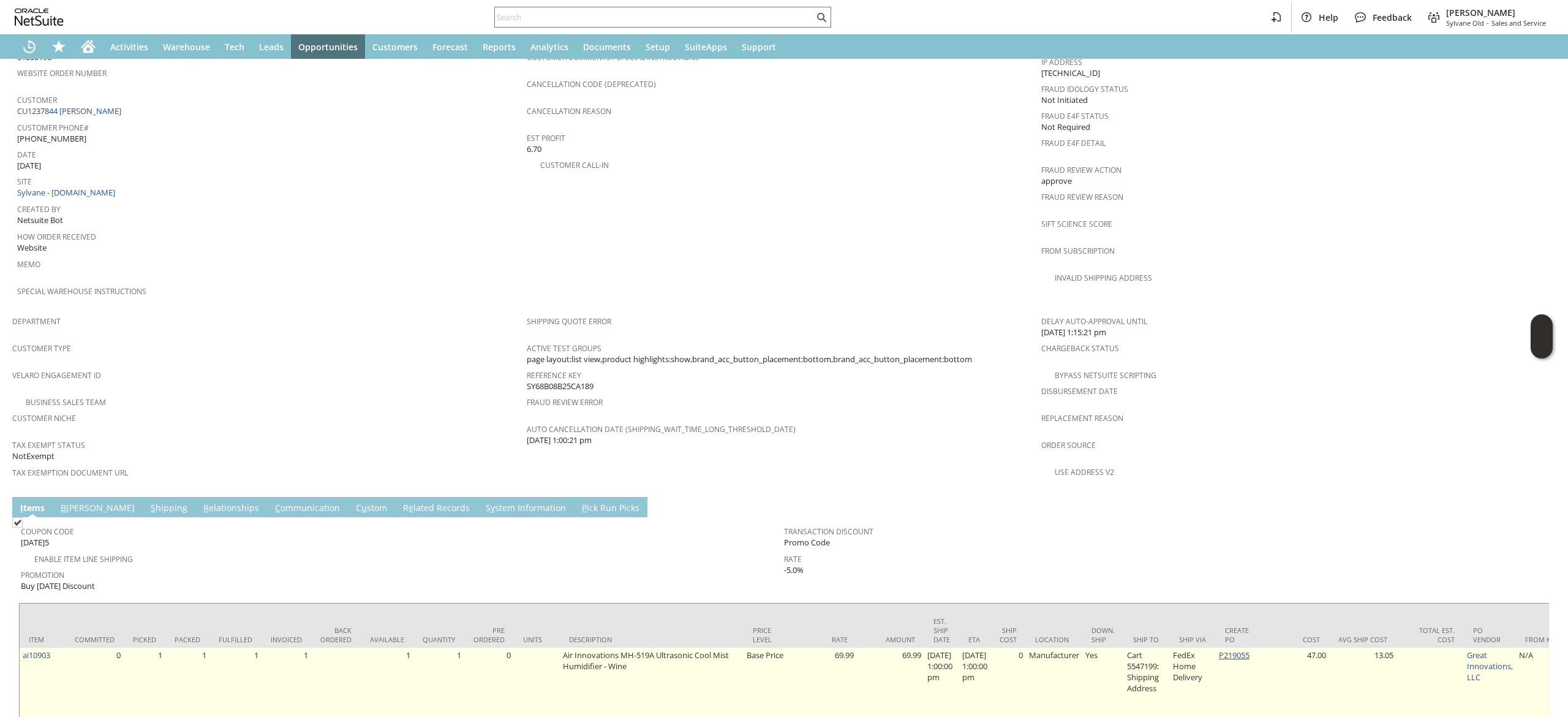
click at [1249, 649] on link "P219055" at bounding box center [1234, 655] width 30 height 11
